Goal: Register for event/course

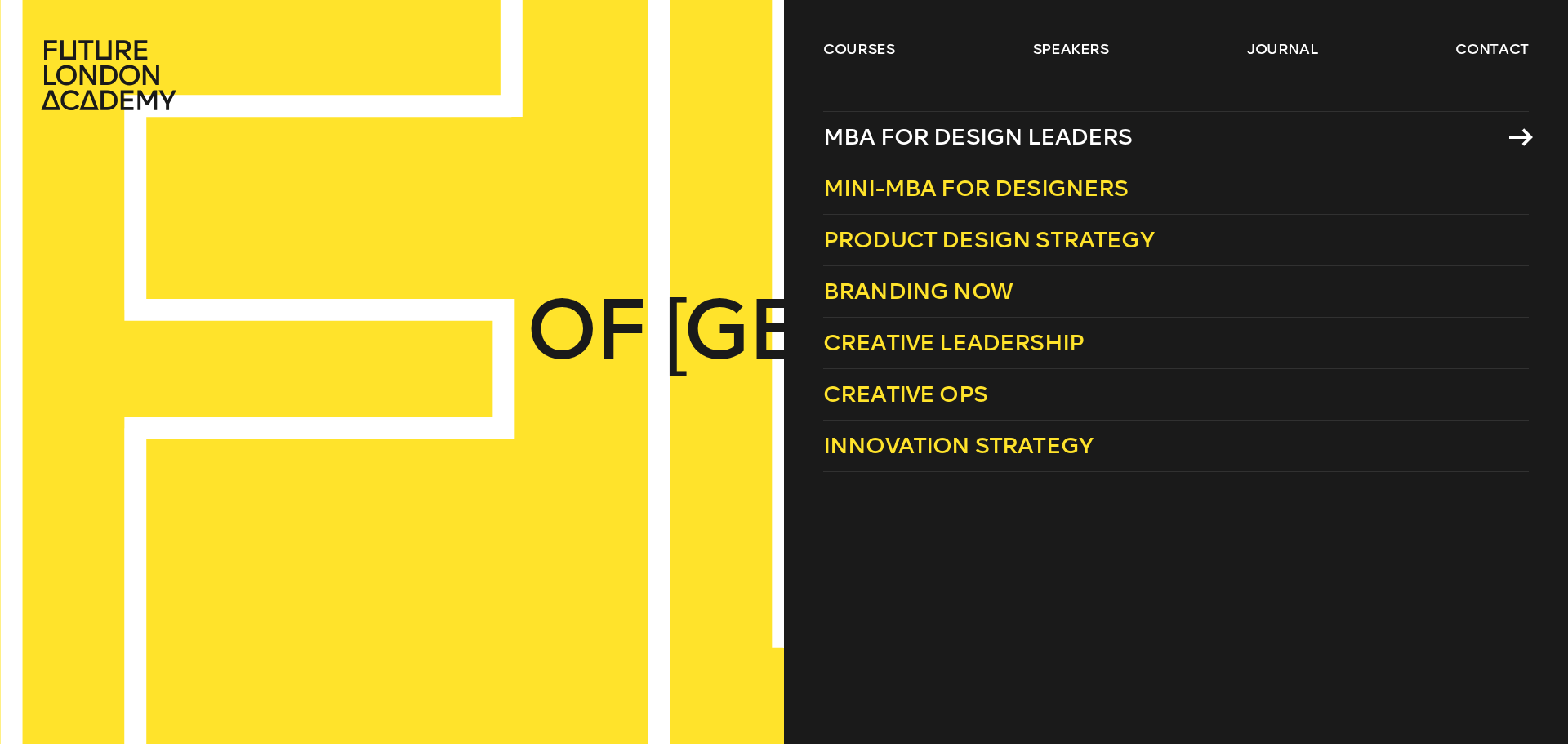
click at [976, 135] on span "MBA for Design Leaders" at bounding box center [978, 136] width 310 height 27
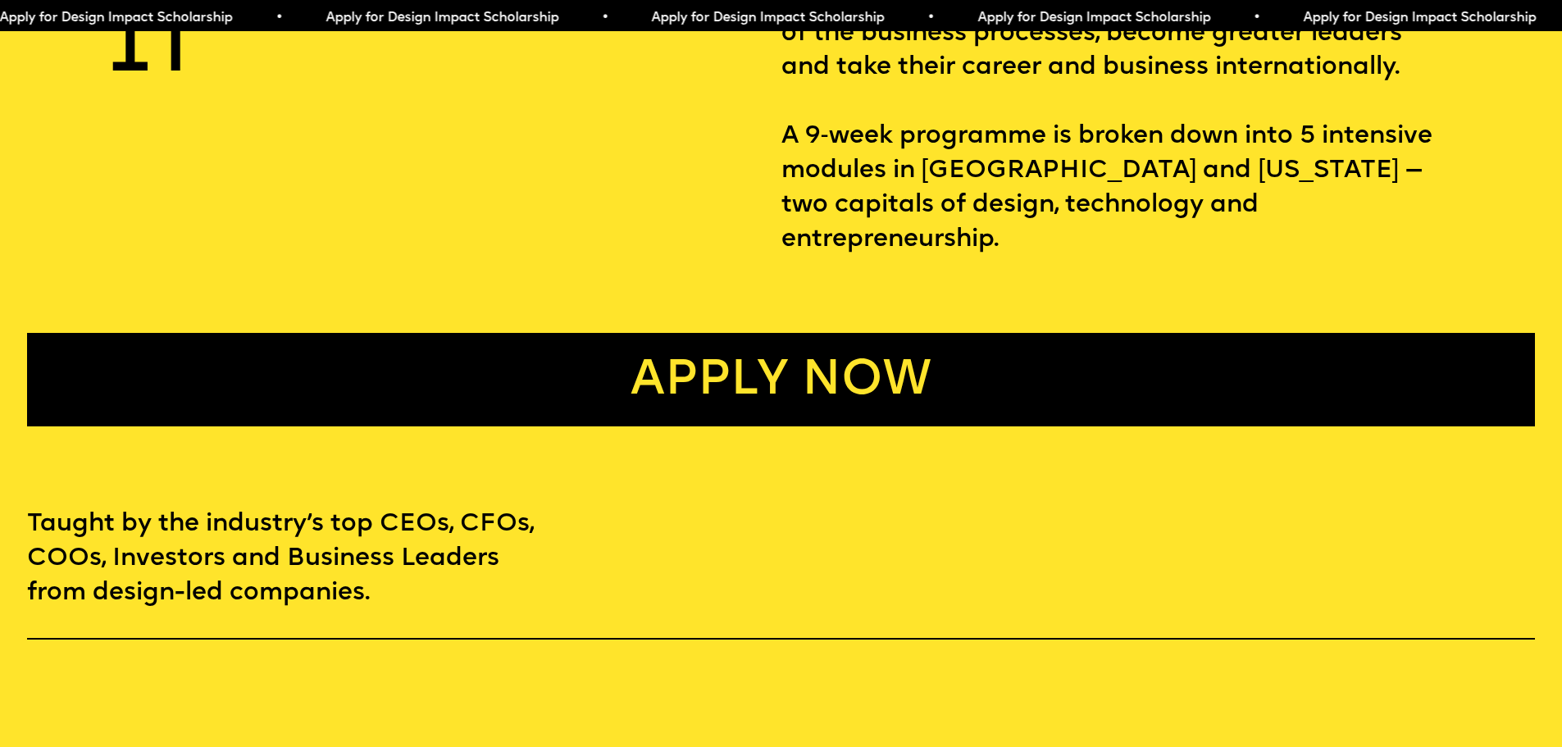
click at [722, 358] on link "Apply now" at bounding box center [781, 379] width 1508 height 93
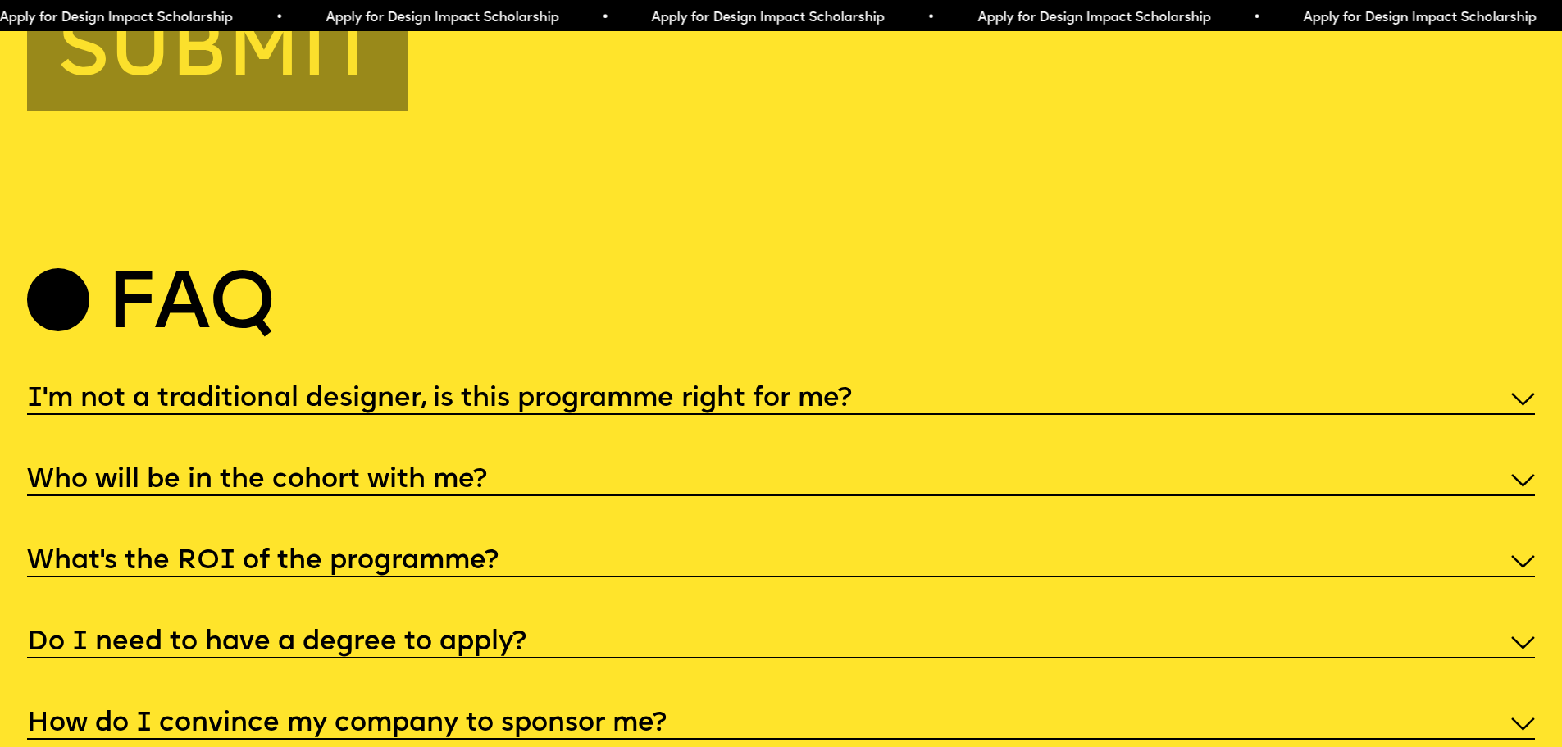
scroll to position [8162, 0]
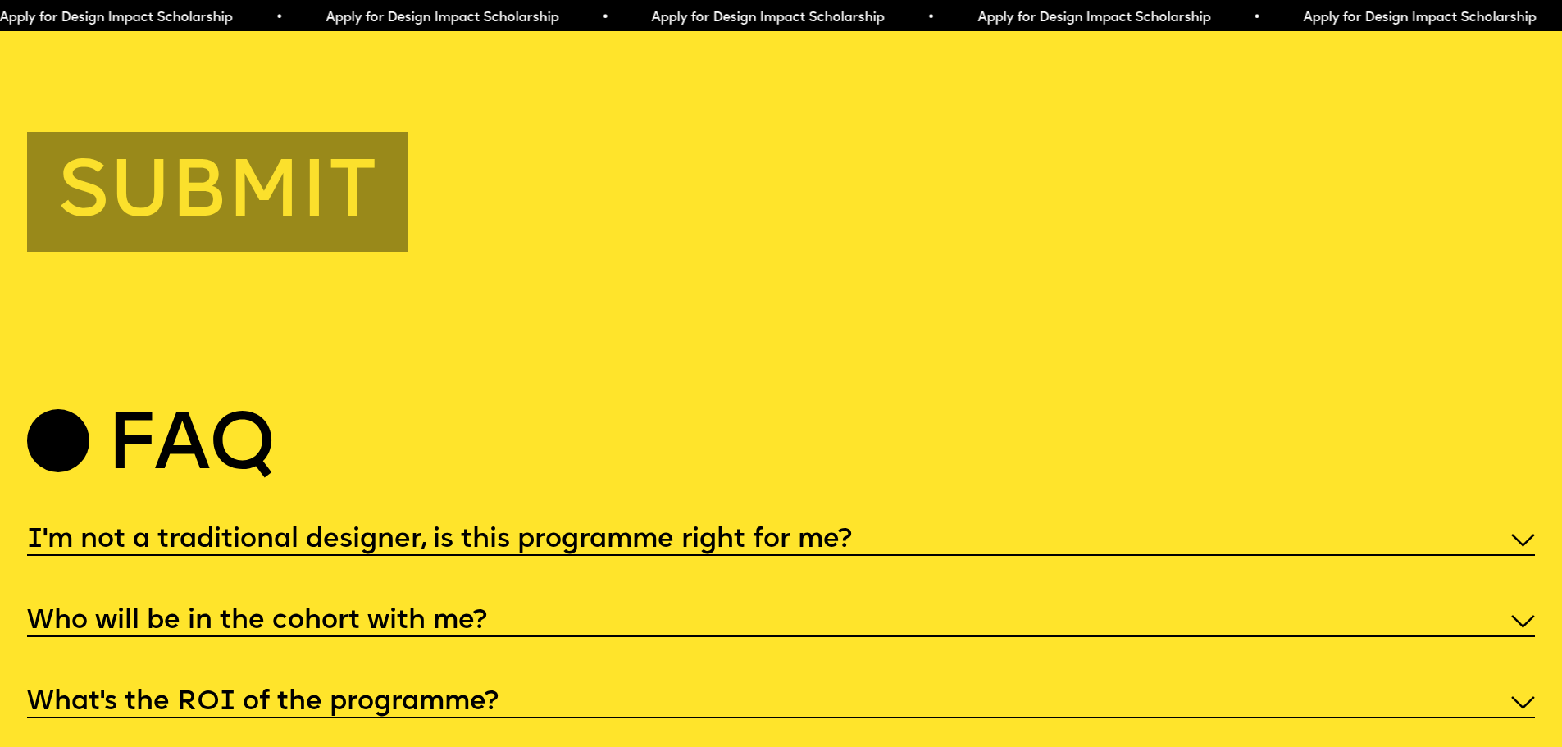
scroll to position [1066, 0]
